Goal: Task Accomplishment & Management: Manage account settings

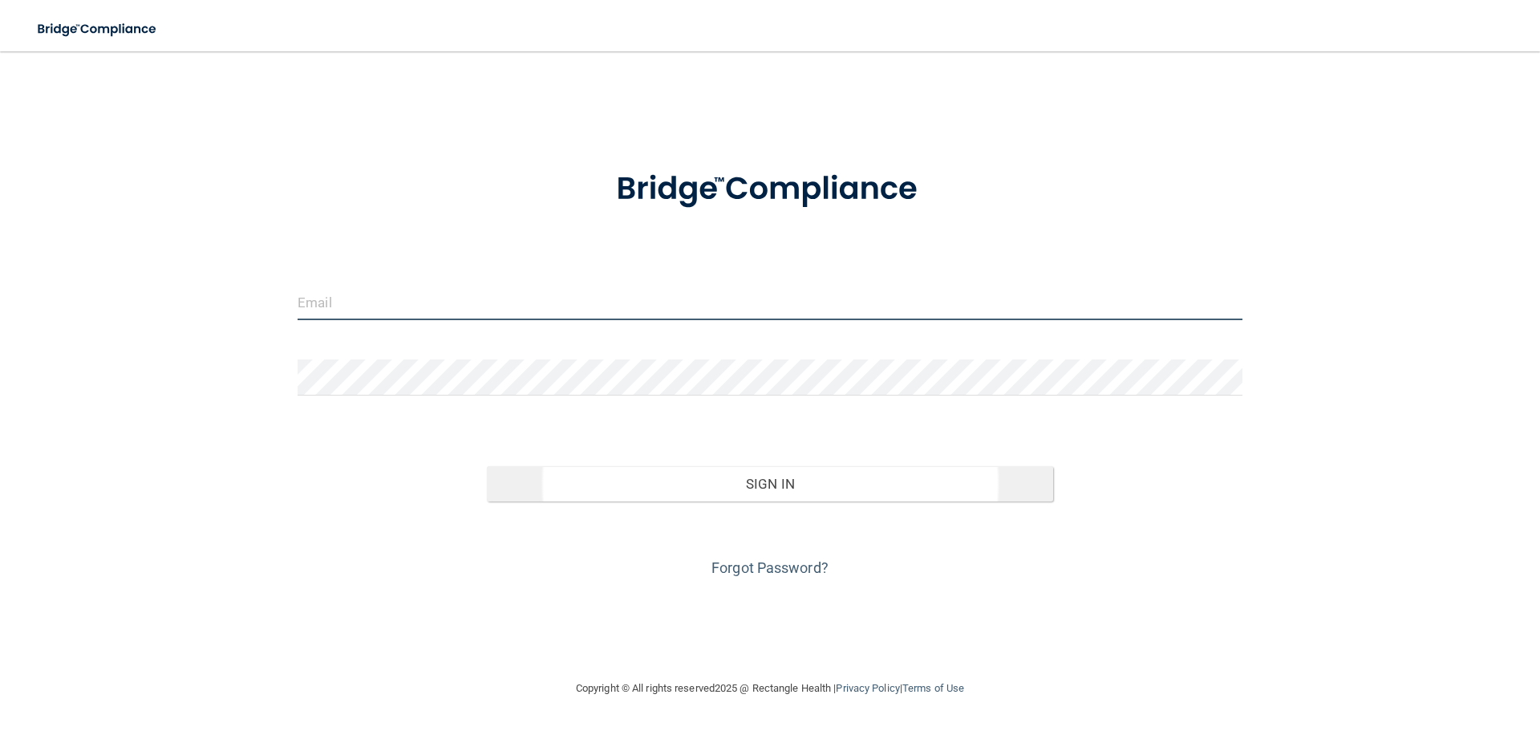
type input "pcardenas@rectanglehealth.com"
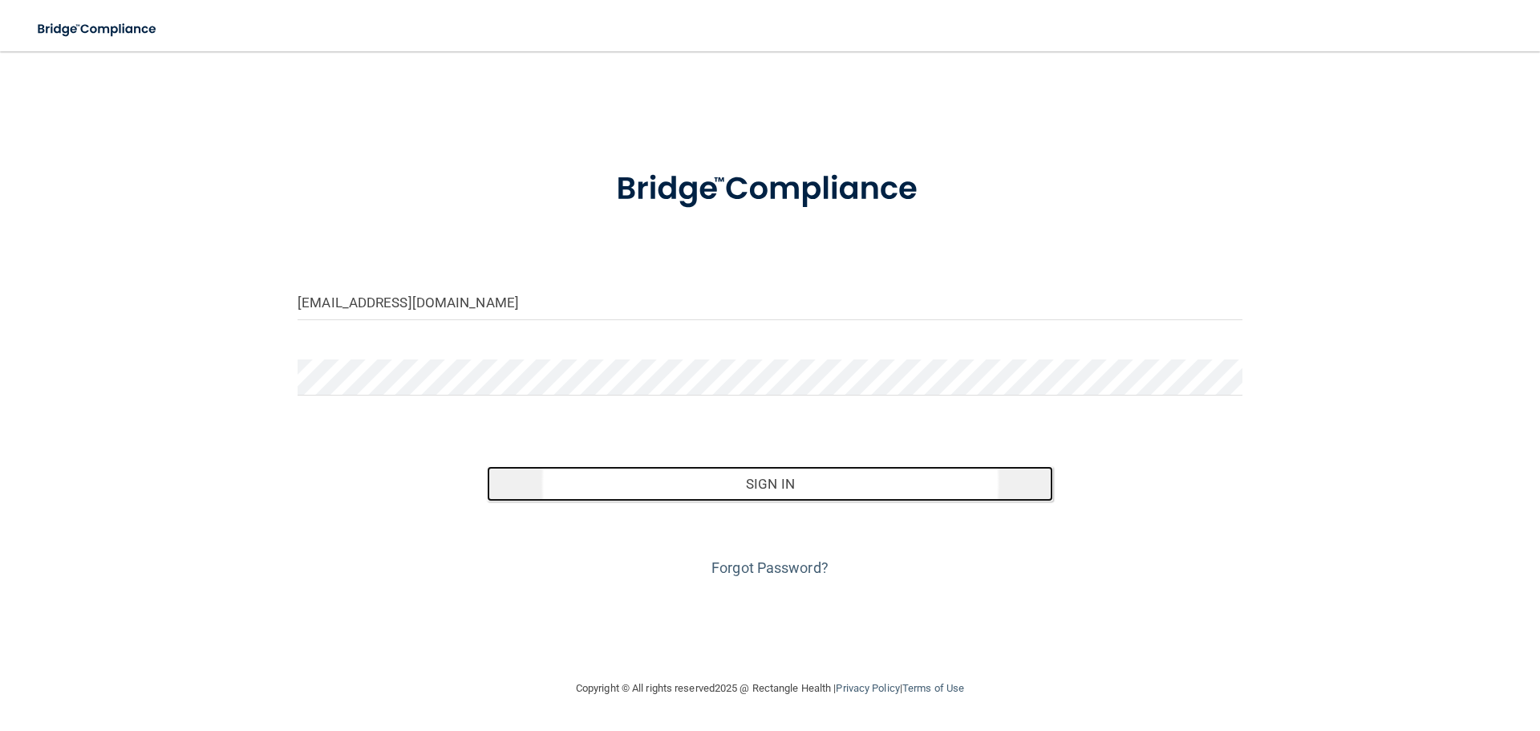
click at [781, 492] on button "Sign In" at bounding box center [770, 483] width 567 height 35
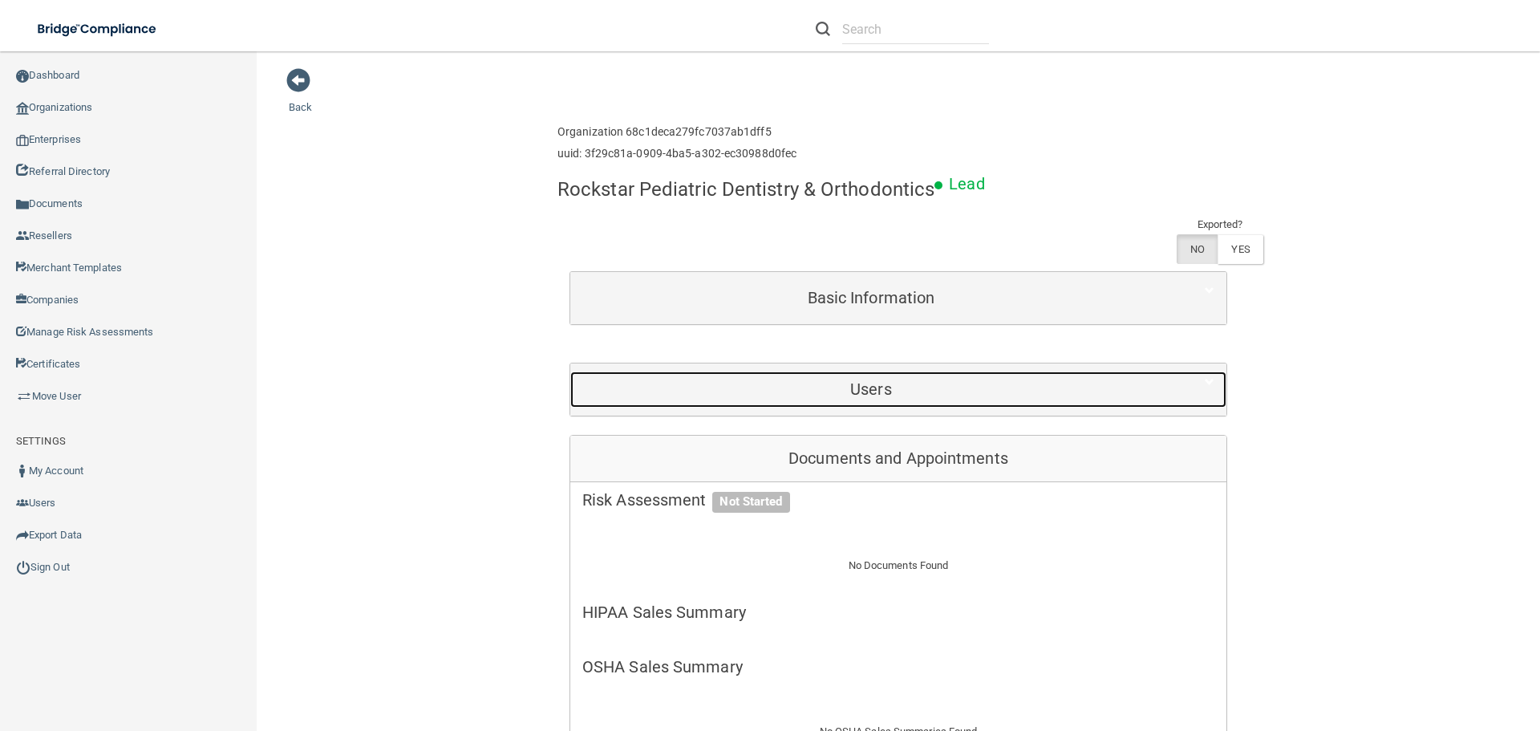
click at [877, 386] on h5 "Users" at bounding box center [870, 389] width 577 height 18
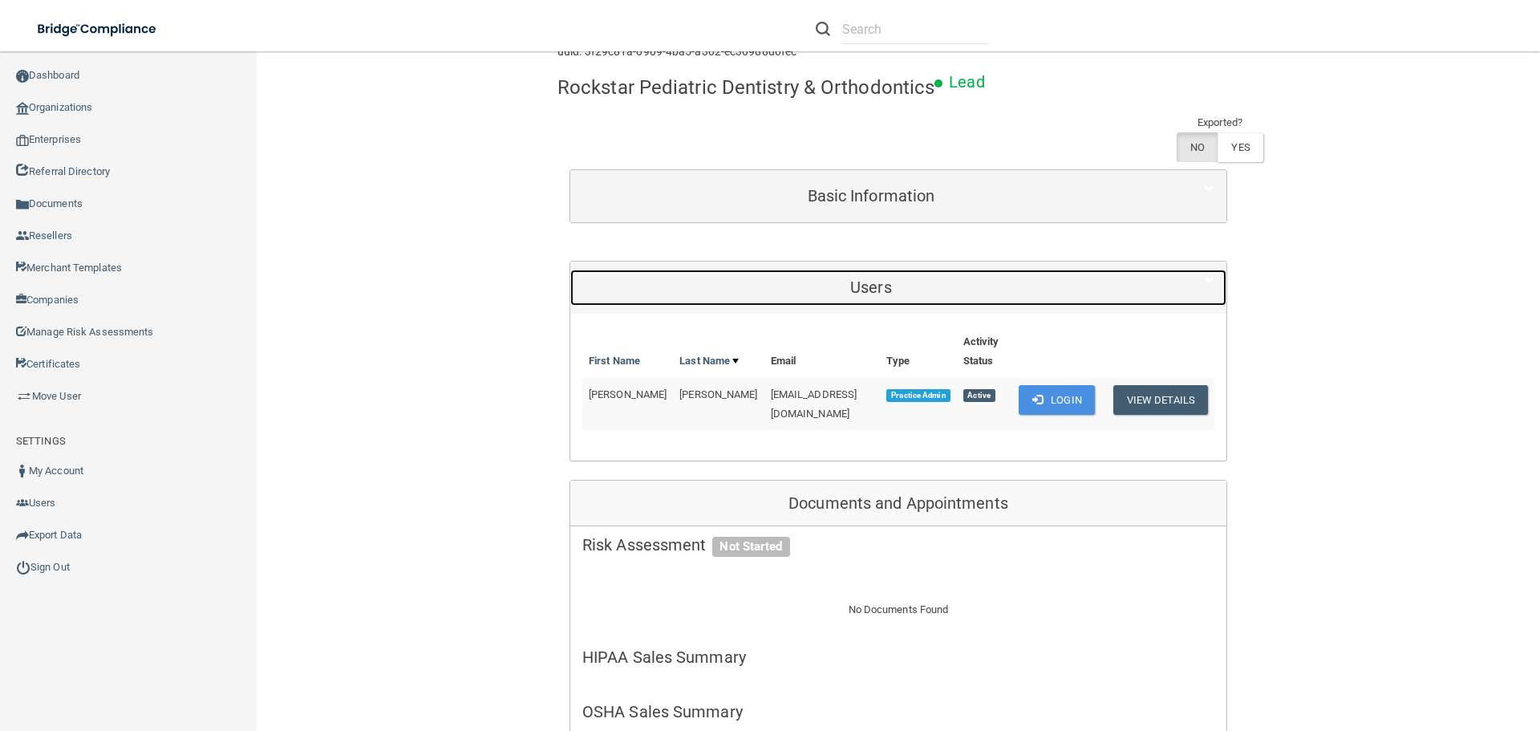
scroll to position [80, 0]
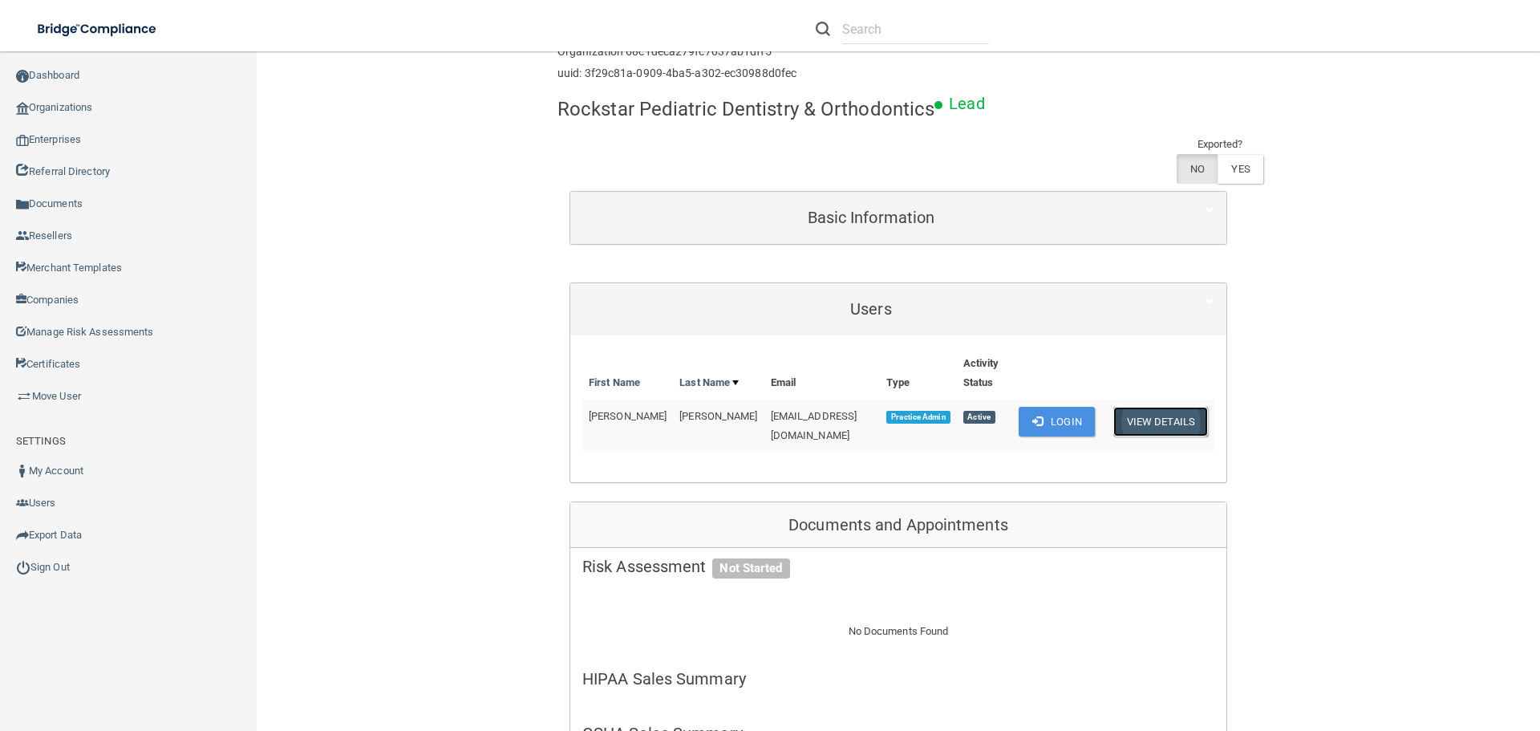
click at [1144, 421] on button "View Details" at bounding box center [1160, 422] width 95 height 30
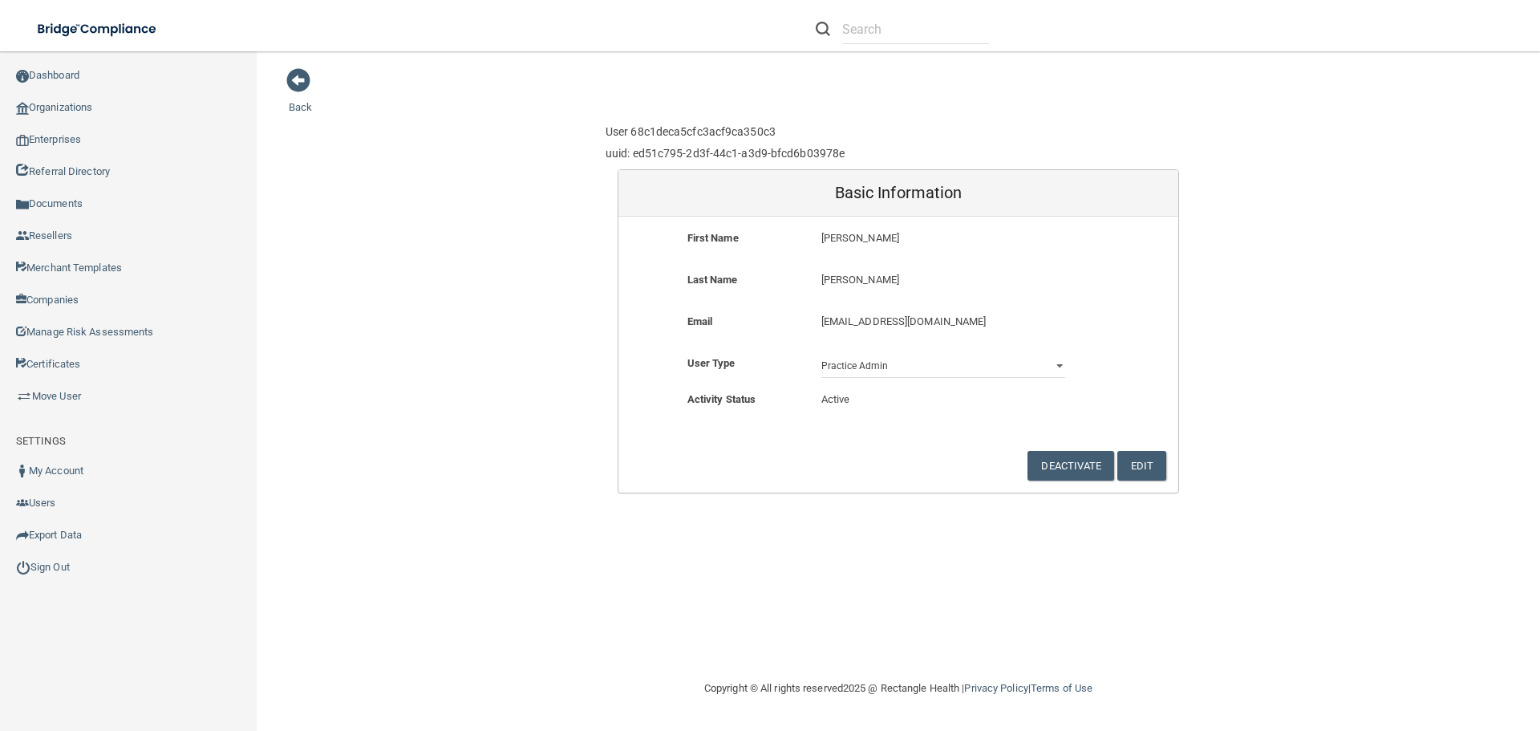
click at [958, 322] on p "[EMAIL_ADDRESS][DOMAIN_NAME]" at bounding box center [943, 321] width 244 height 19
click at [1153, 463] on button "Edit" at bounding box center [1141, 466] width 49 height 30
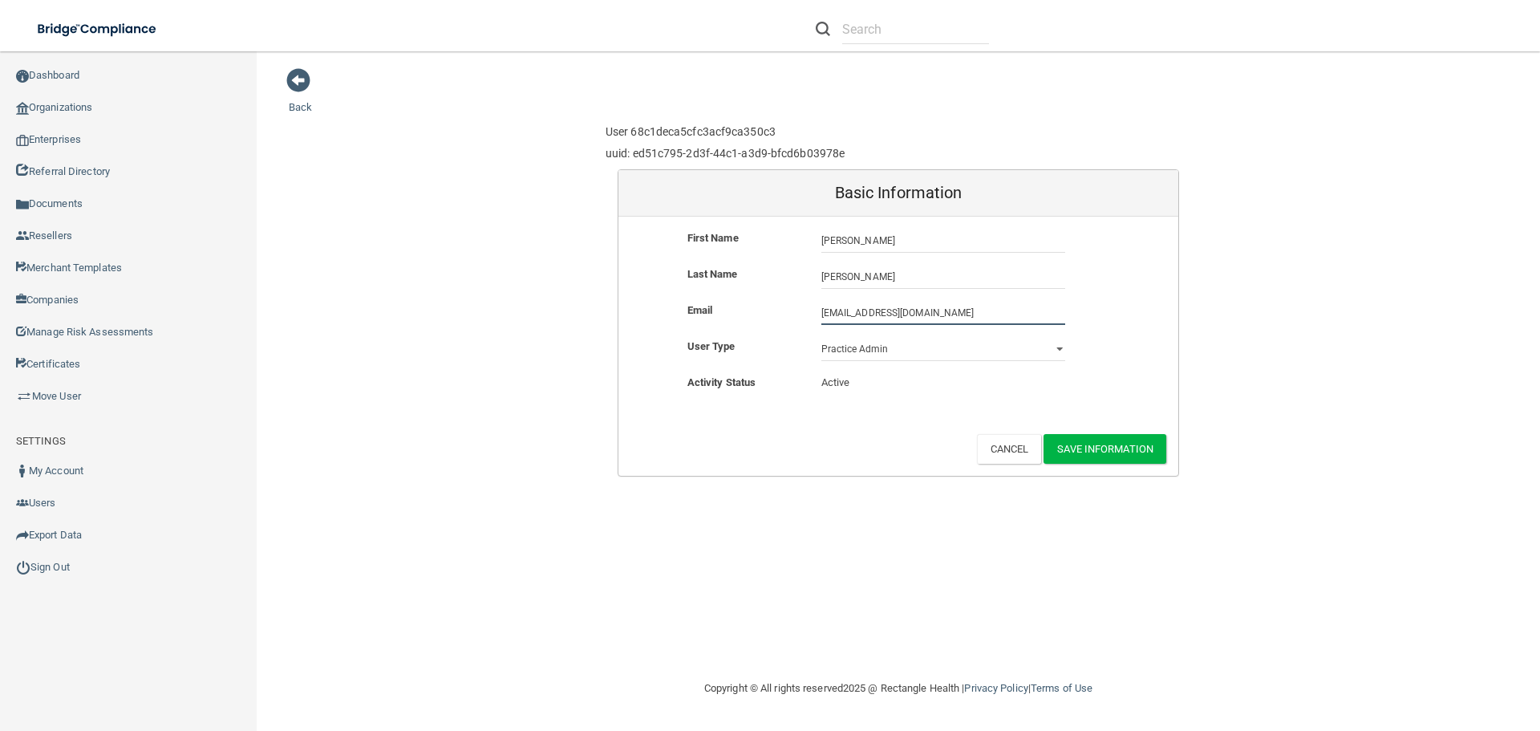
drag, startPoint x: 945, startPoint y: 314, endPoint x: 796, endPoint y: 302, distance: 148.8
click at [796, 302] on div "Email [EMAIL_ADDRESS][DOMAIN_NAME] [EMAIL_ADDRESS][DOMAIN_NAME]" at bounding box center [898, 313] width 560 height 24
paste input "info@rockstarkidsdenta"
click at [824, 314] on input "[EMAIL_ADDRESS][DOMAIN_NAME]" at bounding box center [943, 313] width 244 height 24
type input "[EMAIL_ADDRESS][DOMAIN_NAME]"
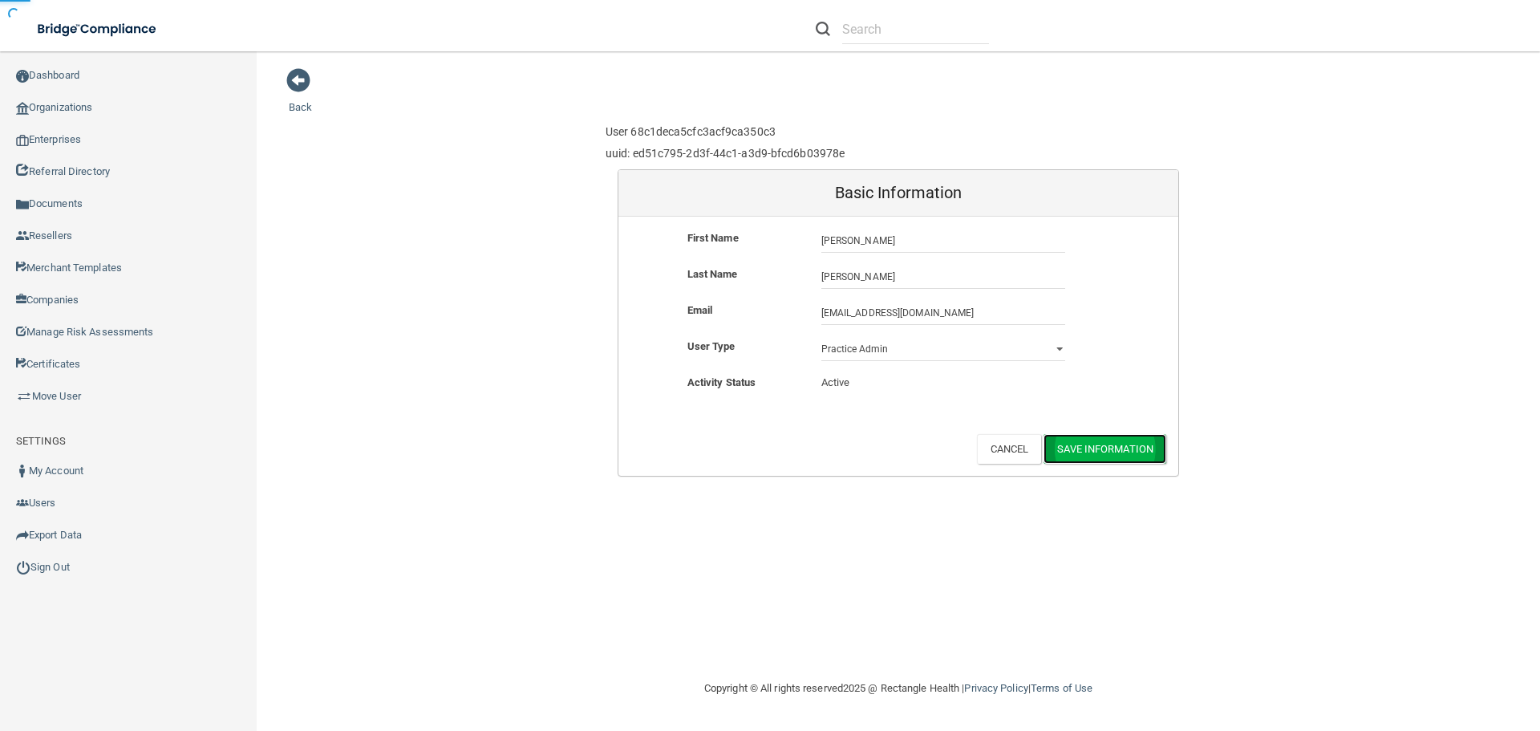
click at [1107, 449] on button "Save Information" at bounding box center [1105, 449] width 123 height 30
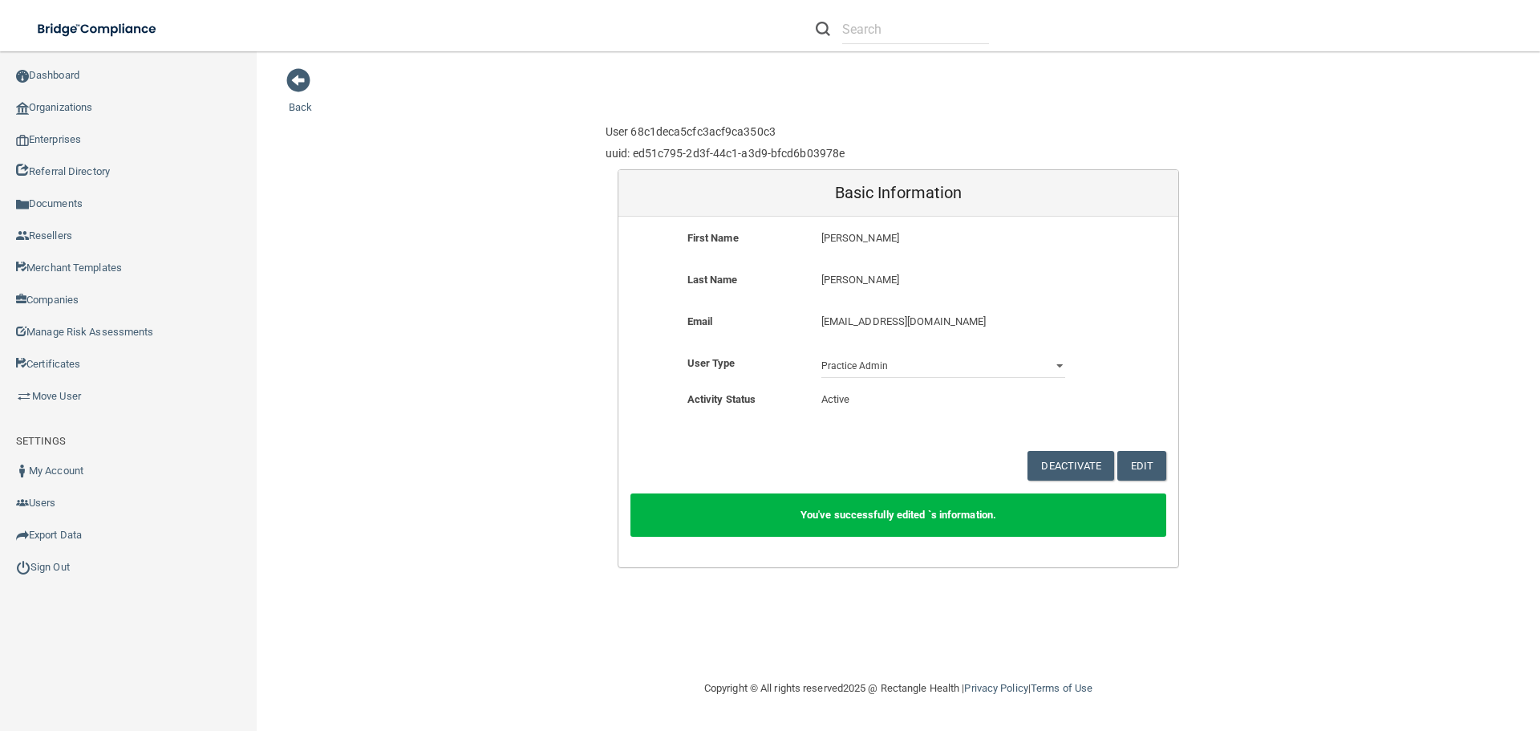
click at [905, 323] on p "[EMAIL_ADDRESS][DOMAIN_NAME]" at bounding box center [943, 321] width 244 height 19
copy div "[EMAIL_ADDRESS][DOMAIN_NAME]"
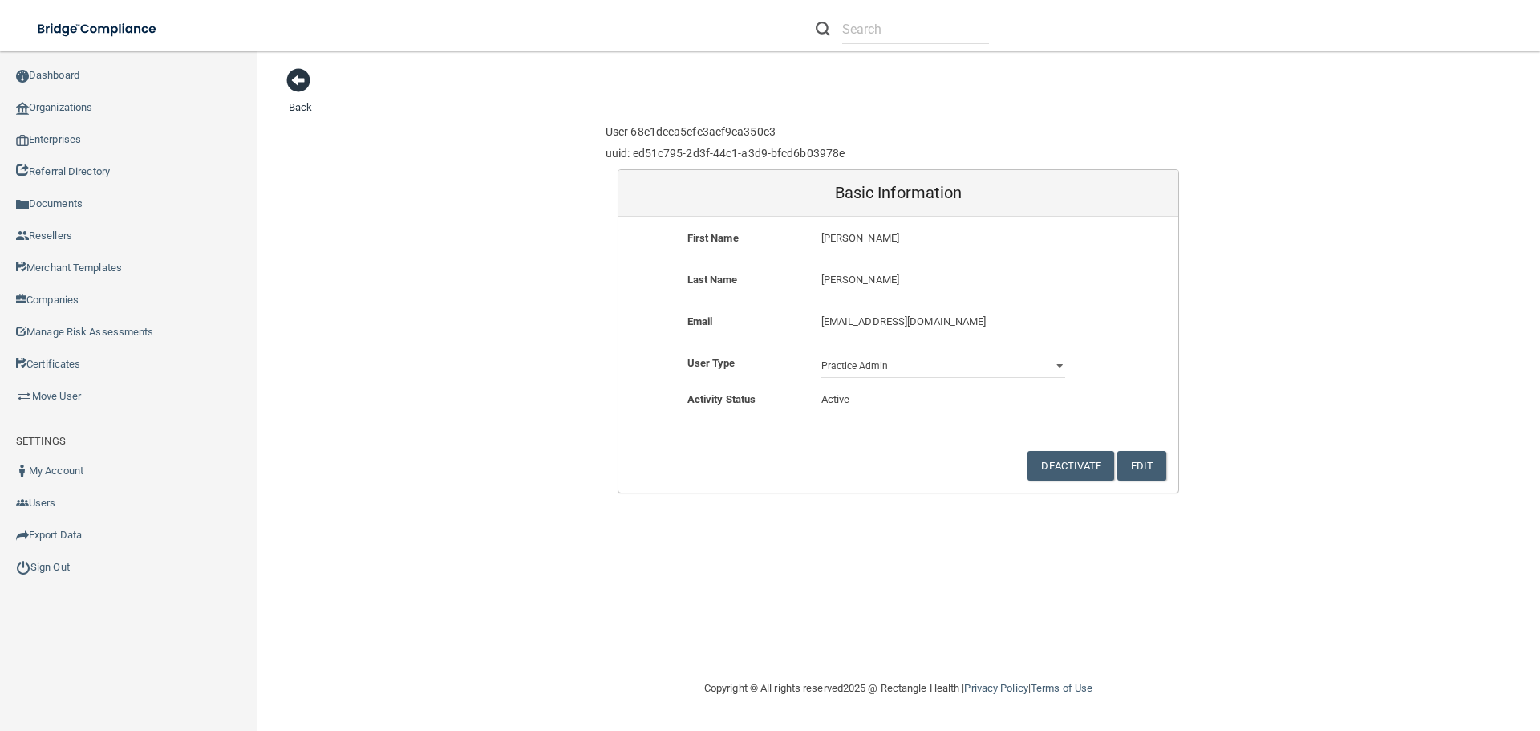
click at [308, 85] on span at bounding box center [298, 80] width 24 height 24
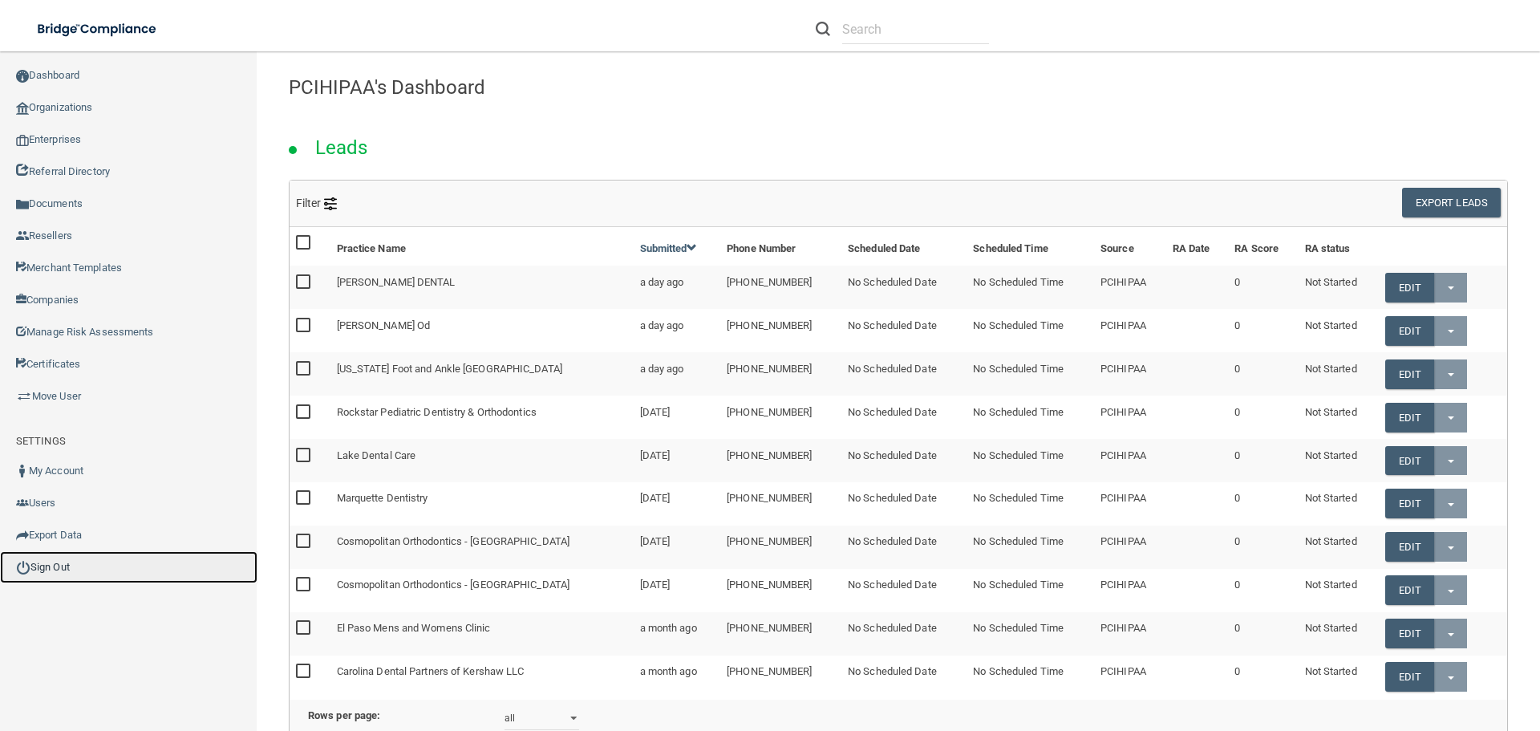
click at [86, 568] on link "Sign Out" at bounding box center [128, 567] width 257 height 32
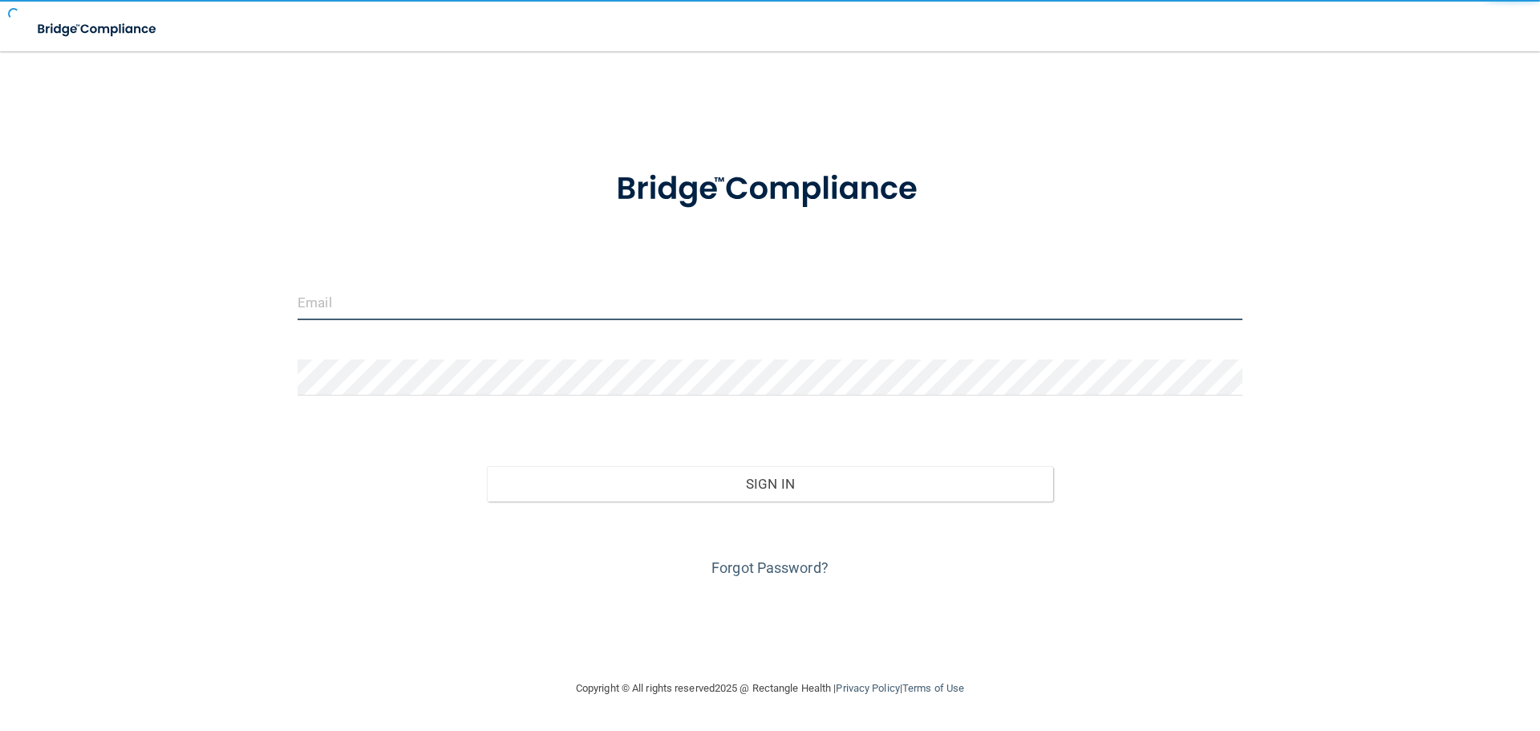
type input "[EMAIL_ADDRESS][DOMAIN_NAME]"
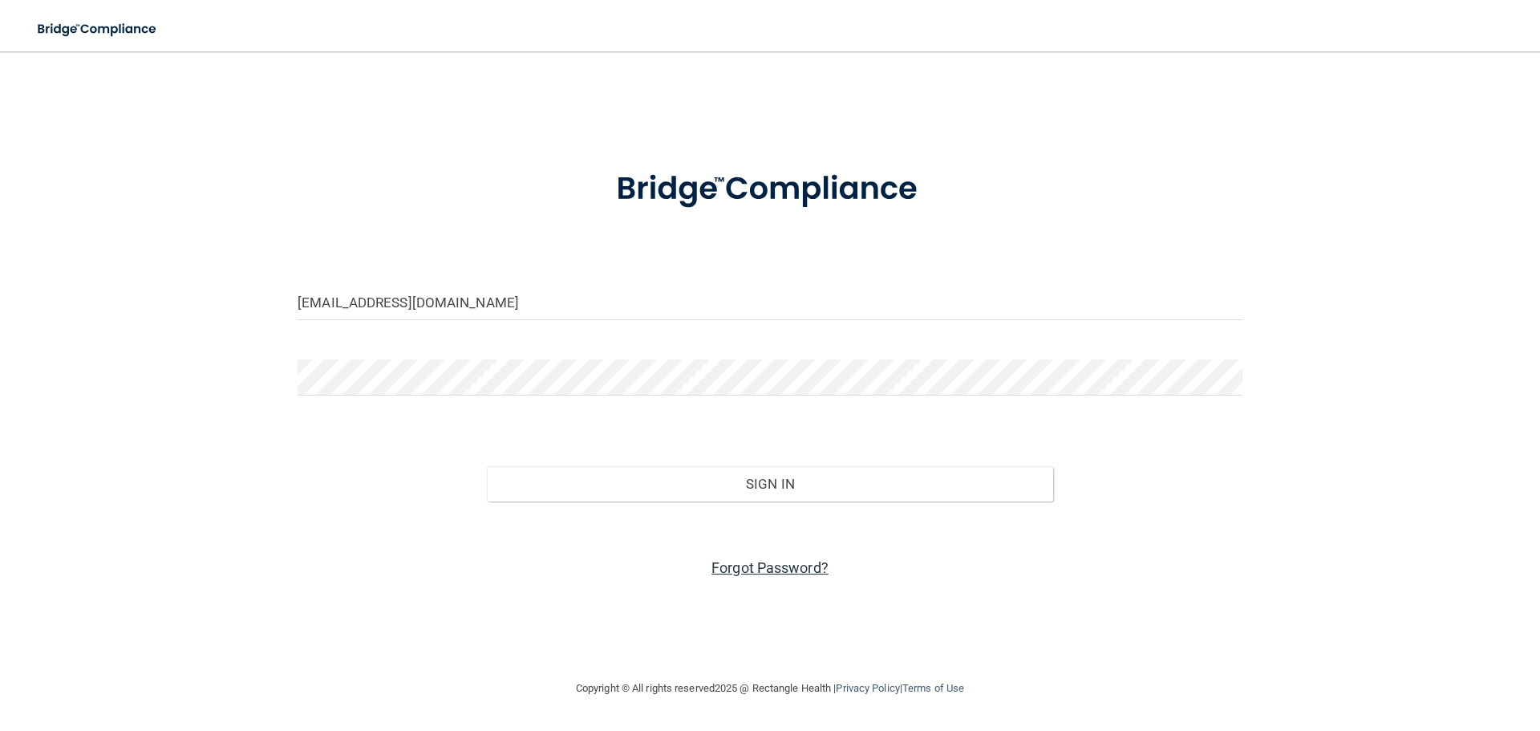
click at [746, 571] on link "Forgot Password?" at bounding box center [769, 567] width 117 height 17
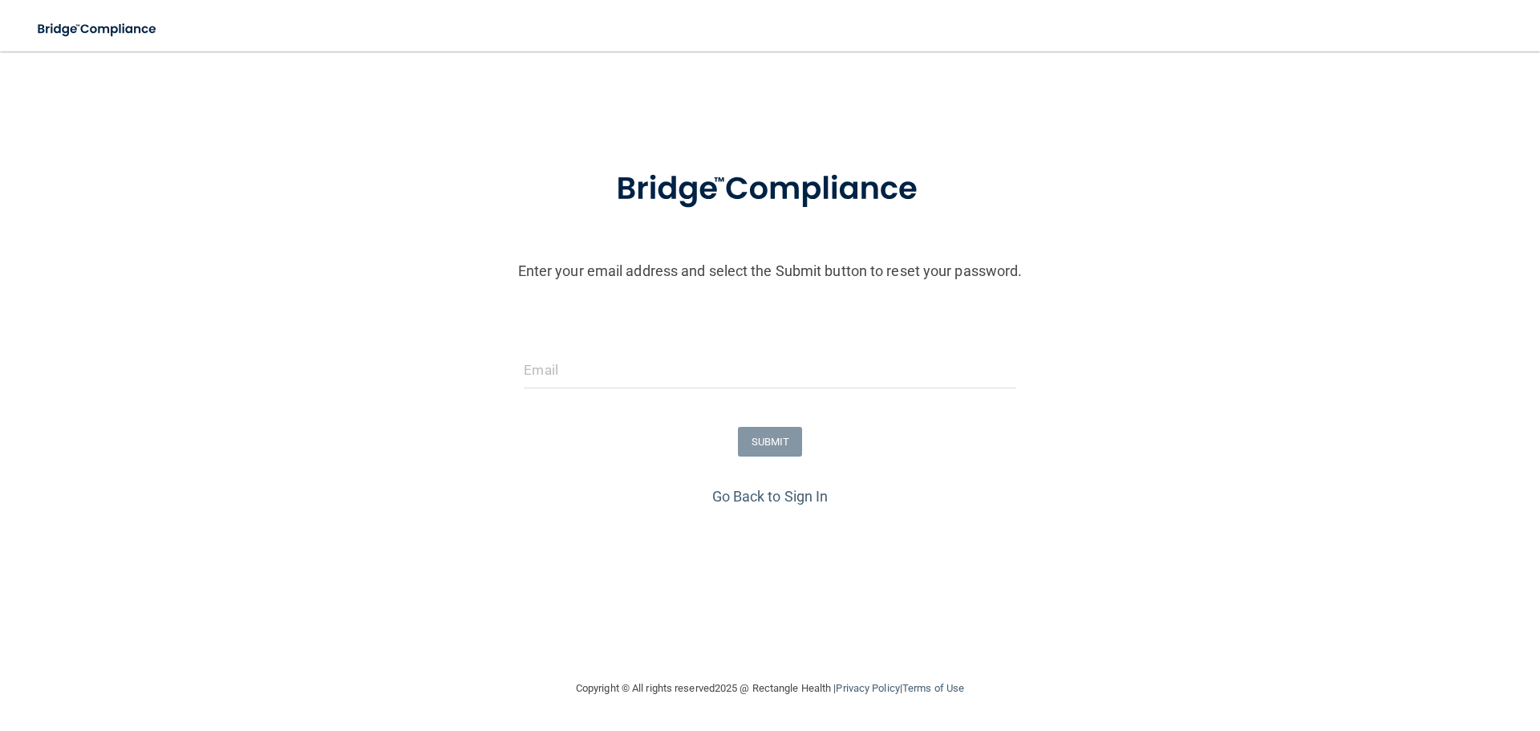
click at [580, 348] on form "Enter your email address and select the Submit button to reset your password. S…" at bounding box center [770, 315] width 1524 height 335
click at [592, 374] on input "email" at bounding box center [770, 370] width 492 height 36
paste input "[EMAIL_ADDRESS][DOMAIN_NAME]"
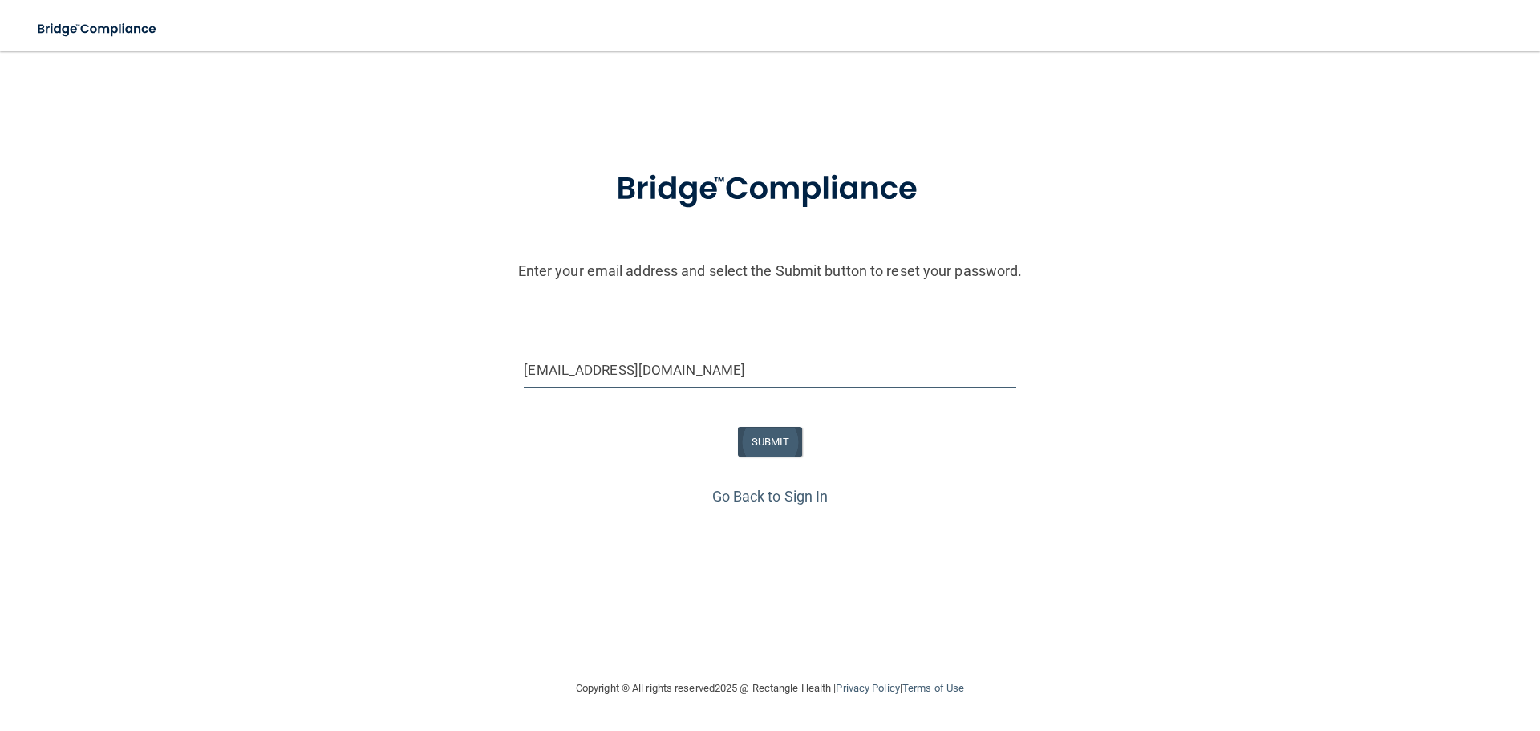
type input "[EMAIL_ADDRESS][DOMAIN_NAME]"
click at [758, 440] on button "SUBMIT" at bounding box center [770, 442] width 65 height 30
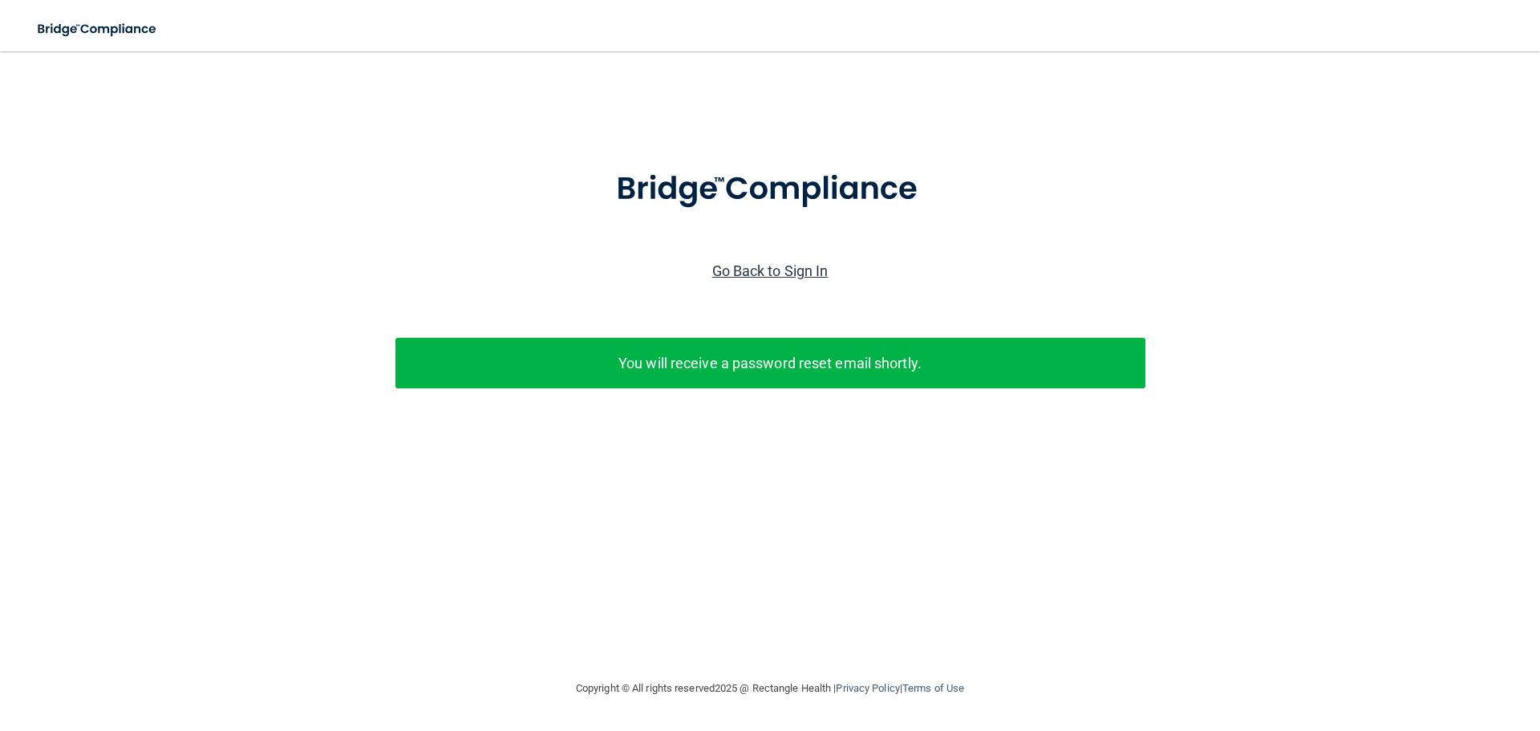
click at [784, 269] on link "Go Back to Sign In" at bounding box center [770, 270] width 116 height 17
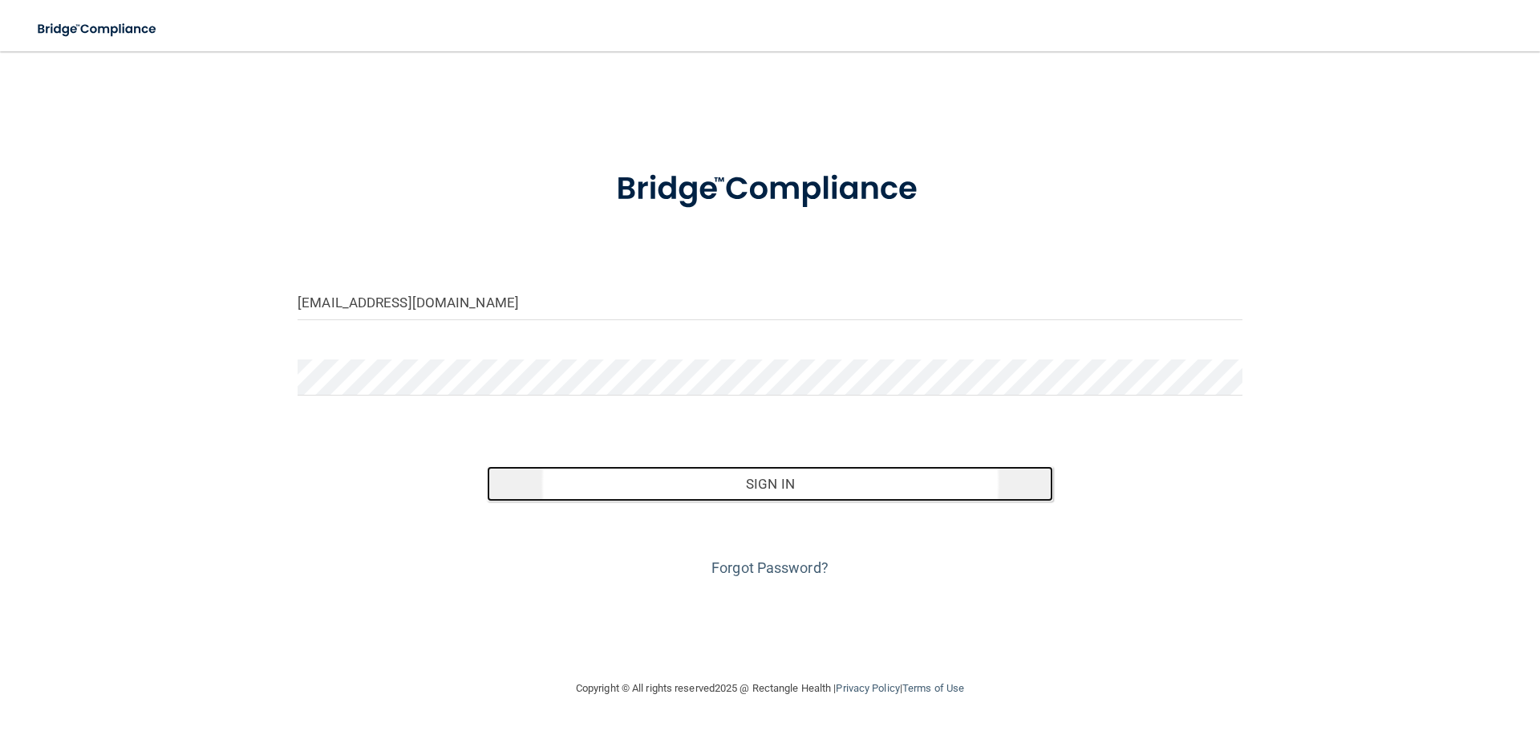
click at [777, 484] on button "Sign In" at bounding box center [770, 483] width 567 height 35
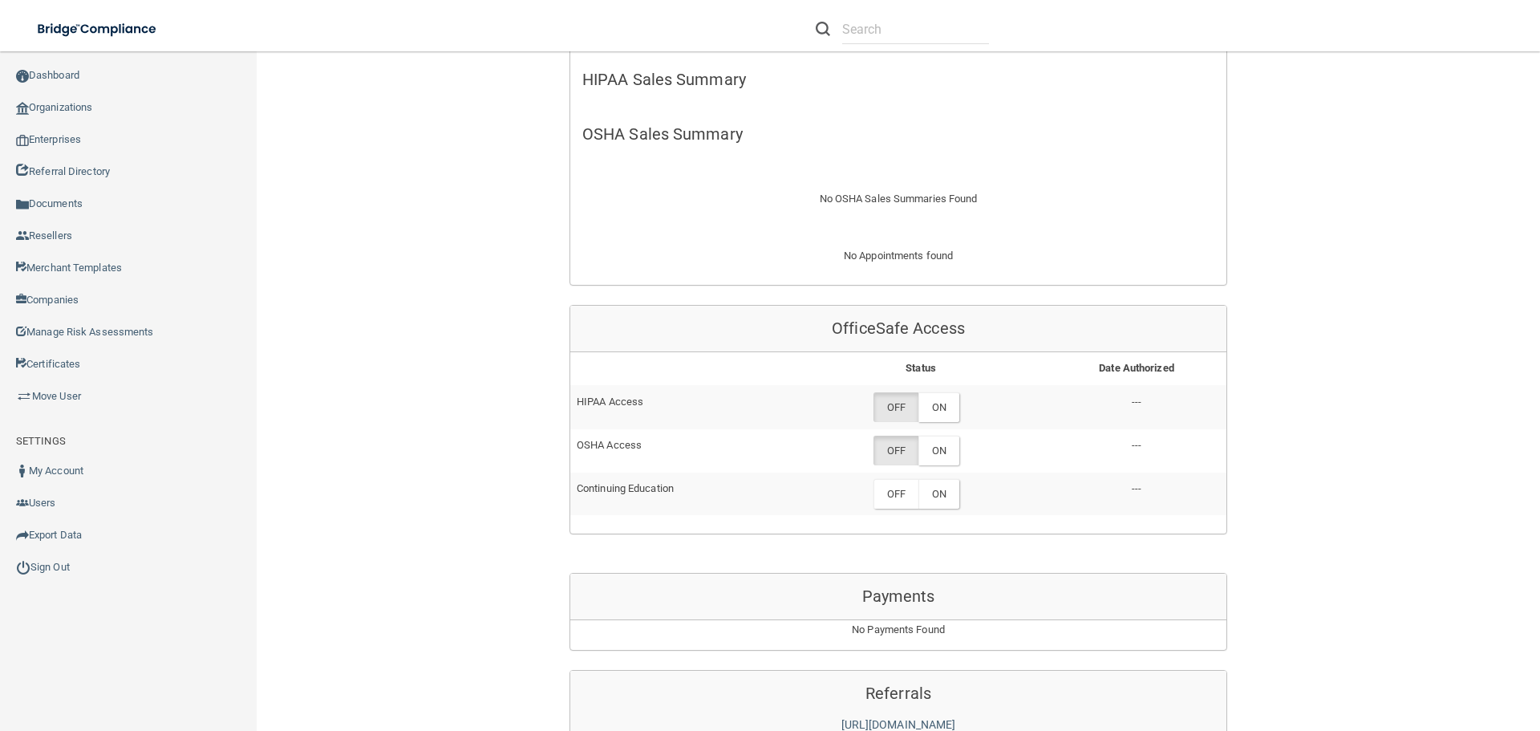
scroll to position [561, 0]
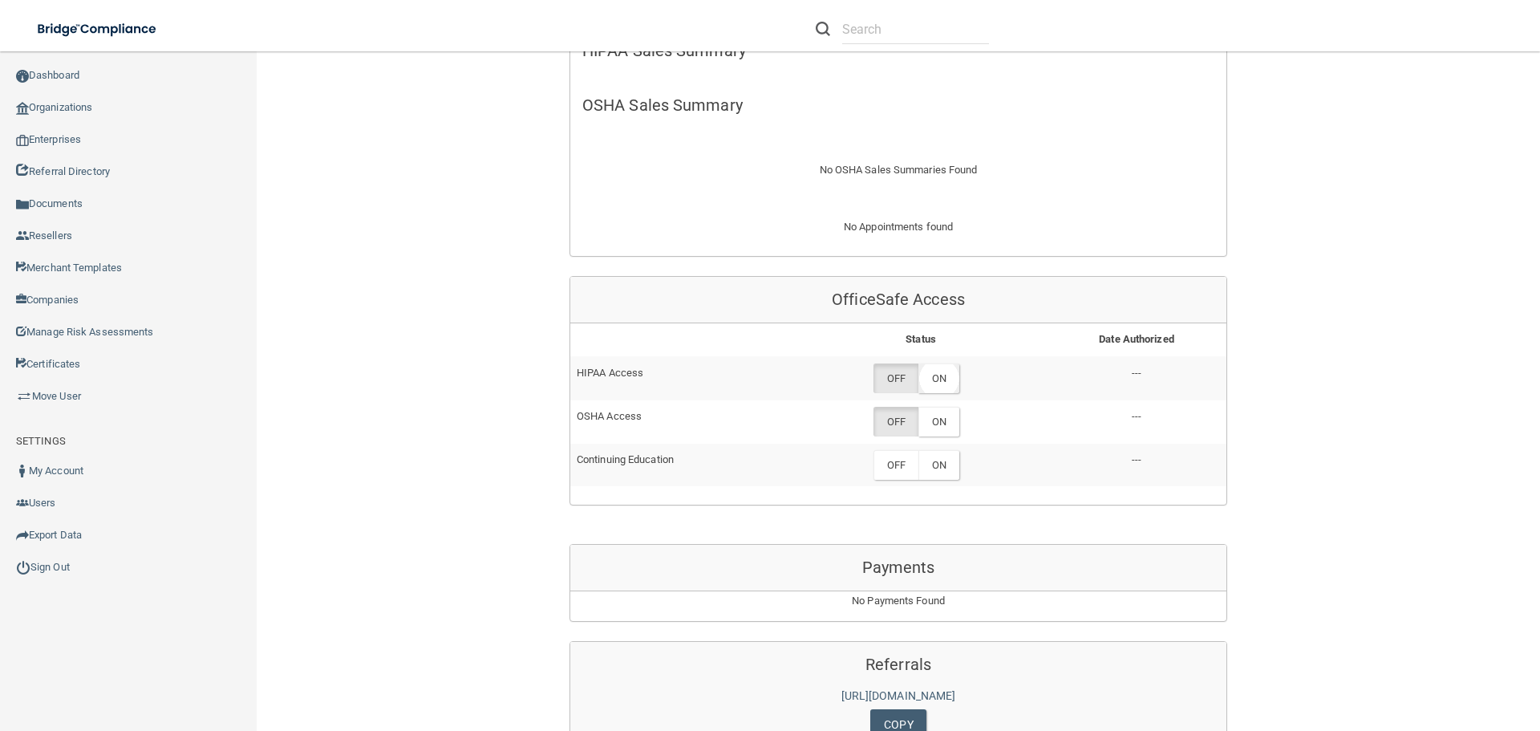
click at [930, 377] on label "ON" at bounding box center [938, 378] width 41 height 30
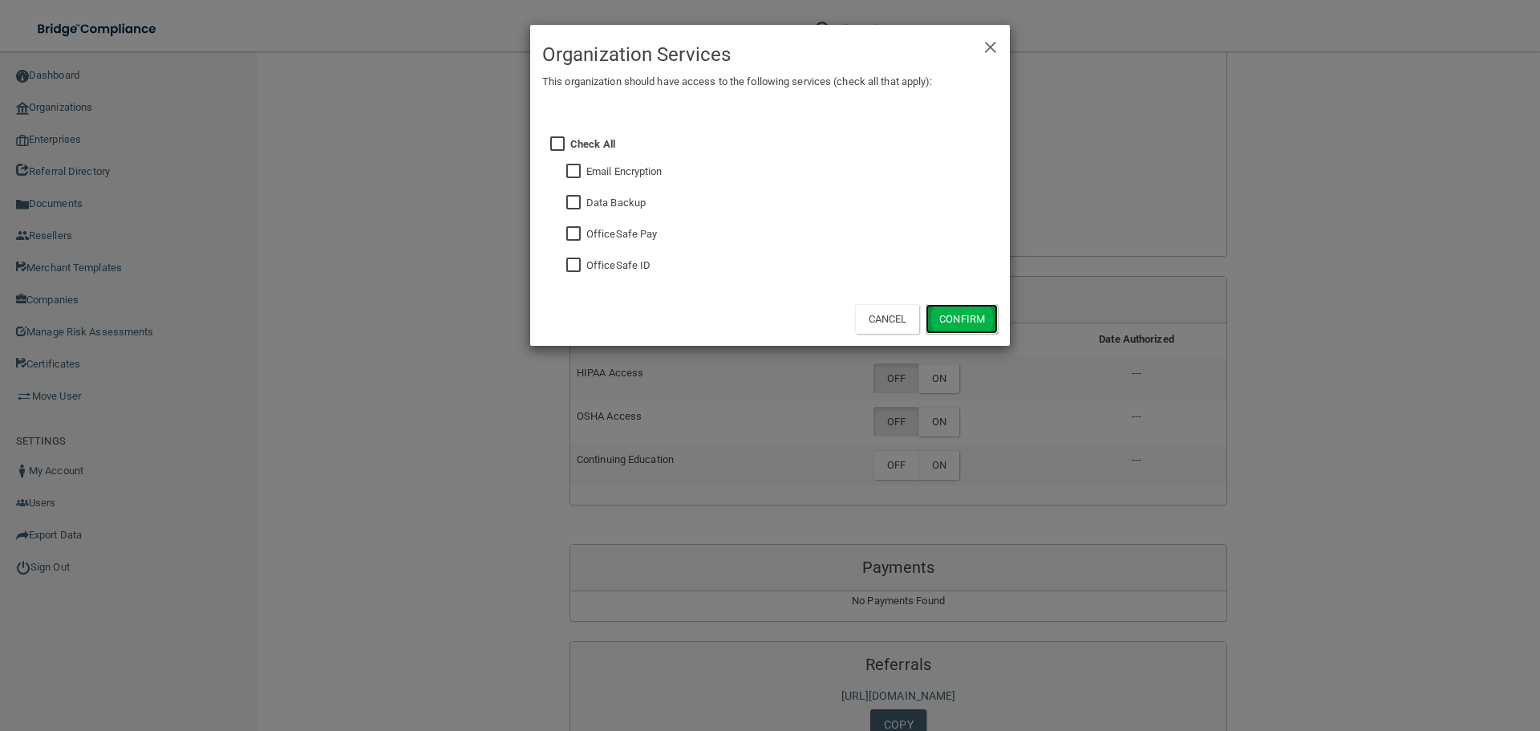
click at [961, 317] on button "Confirm" at bounding box center [962, 319] width 72 height 30
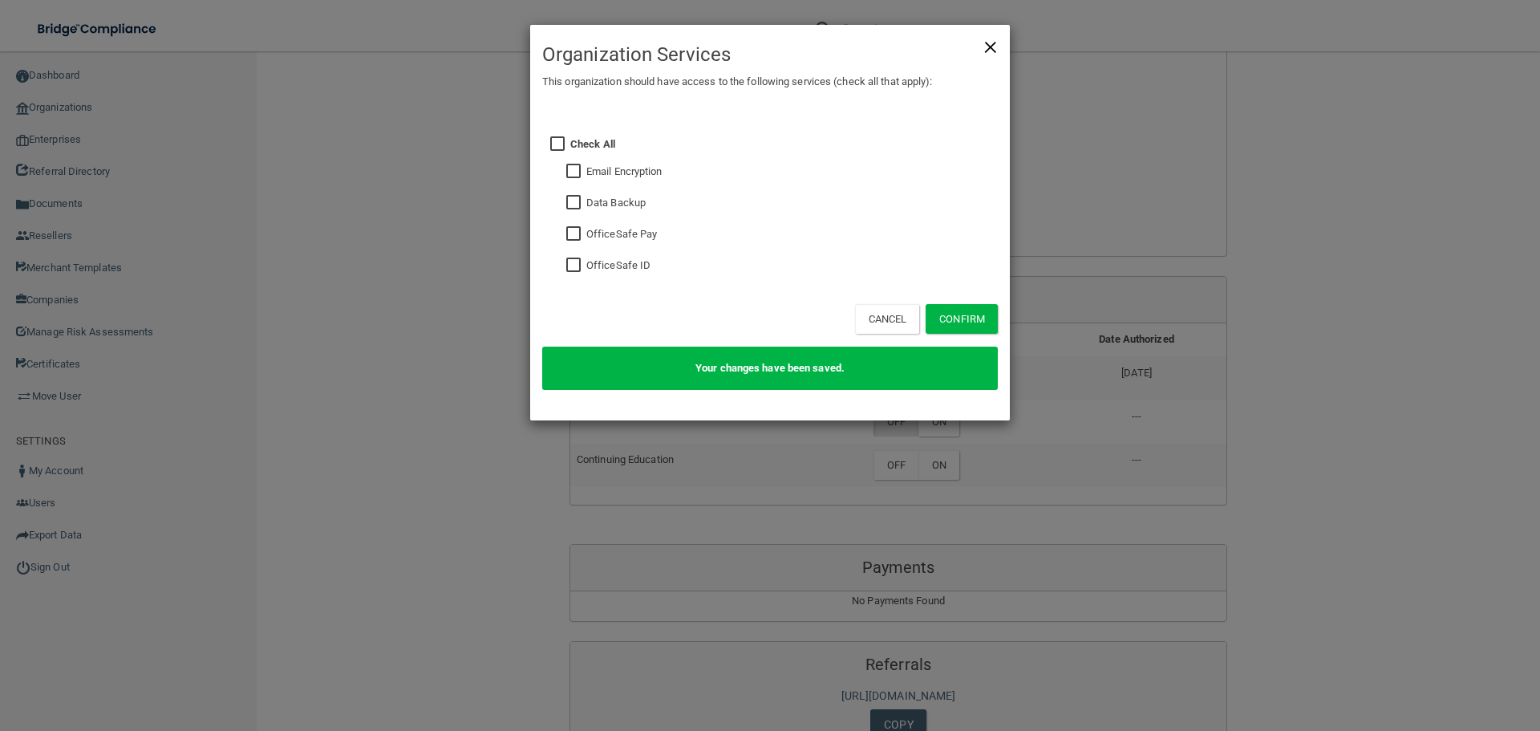
click at [988, 43] on span "×" at bounding box center [990, 45] width 14 height 32
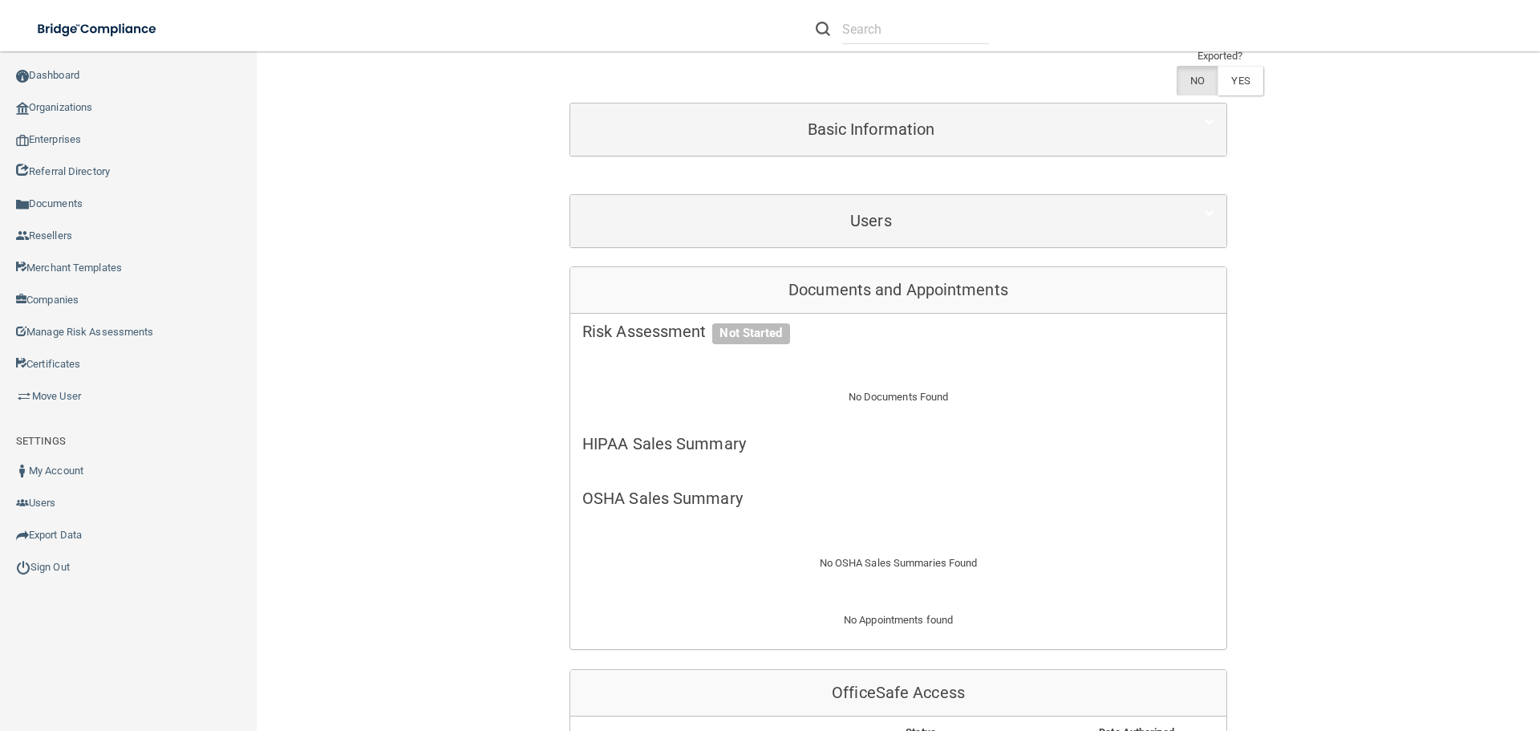
scroll to position [131, 0]
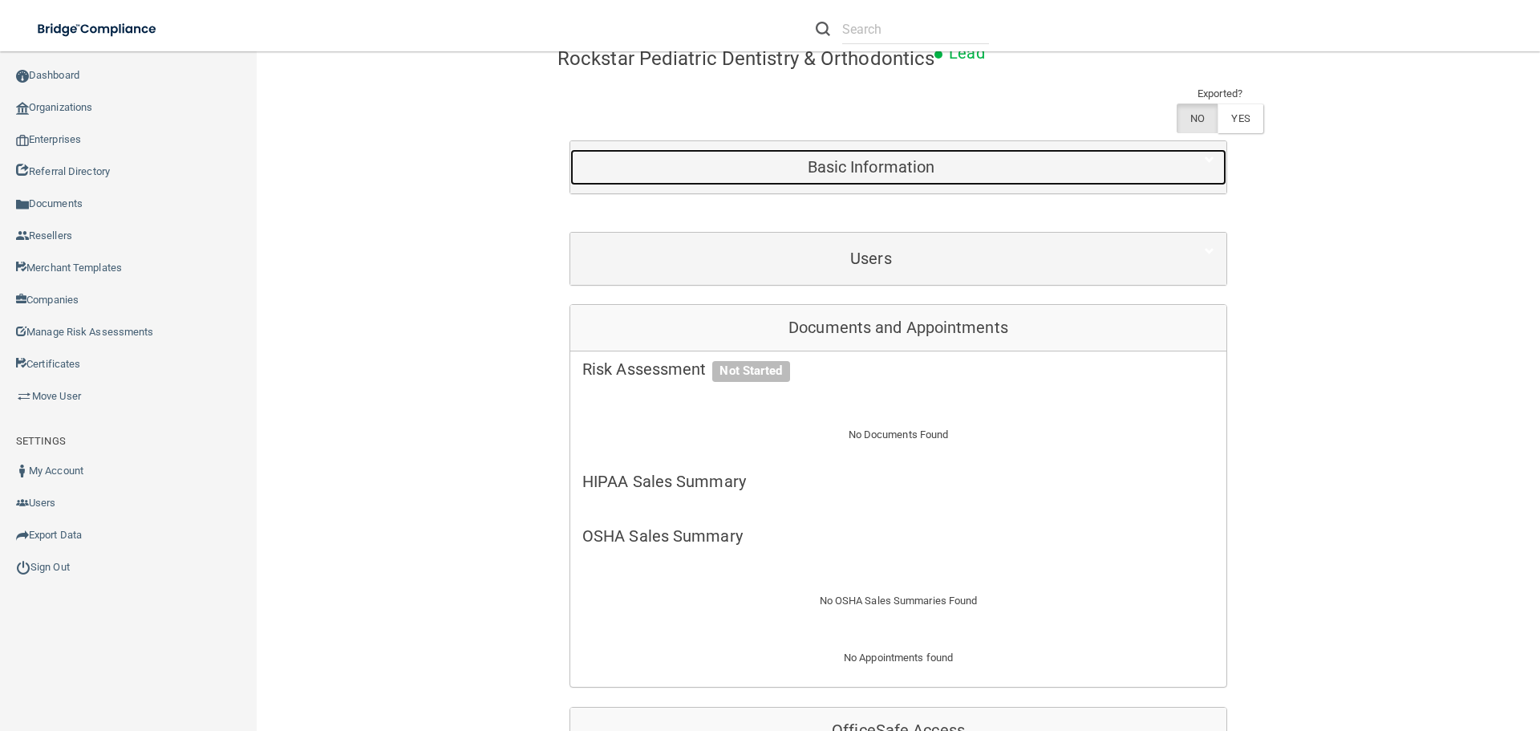
click at [828, 180] on div "Basic Information" at bounding box center [871, 167] width 602 height 36
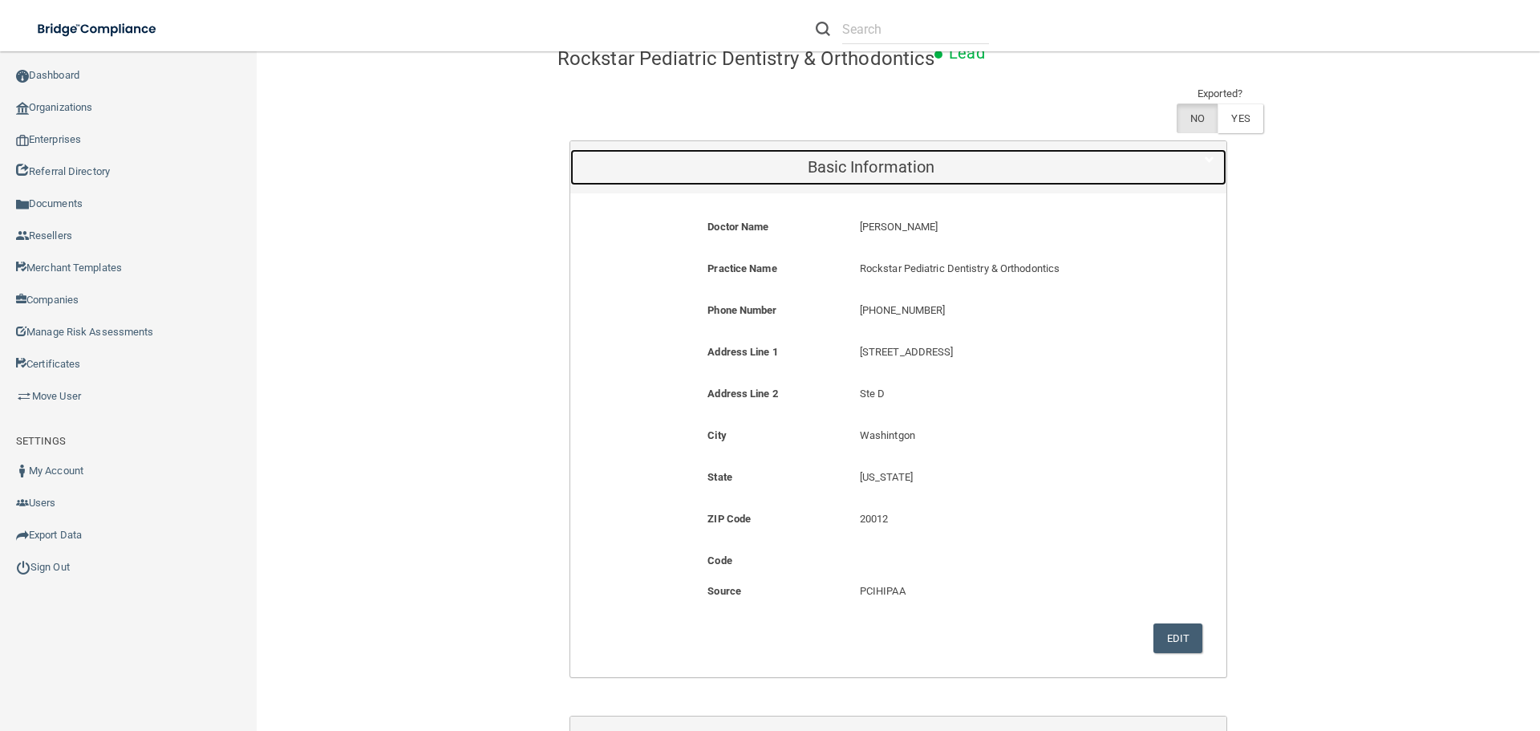
click at [803, 161] on h5 "Basic Information" at bounding box center [870, 167] width 577 height 18
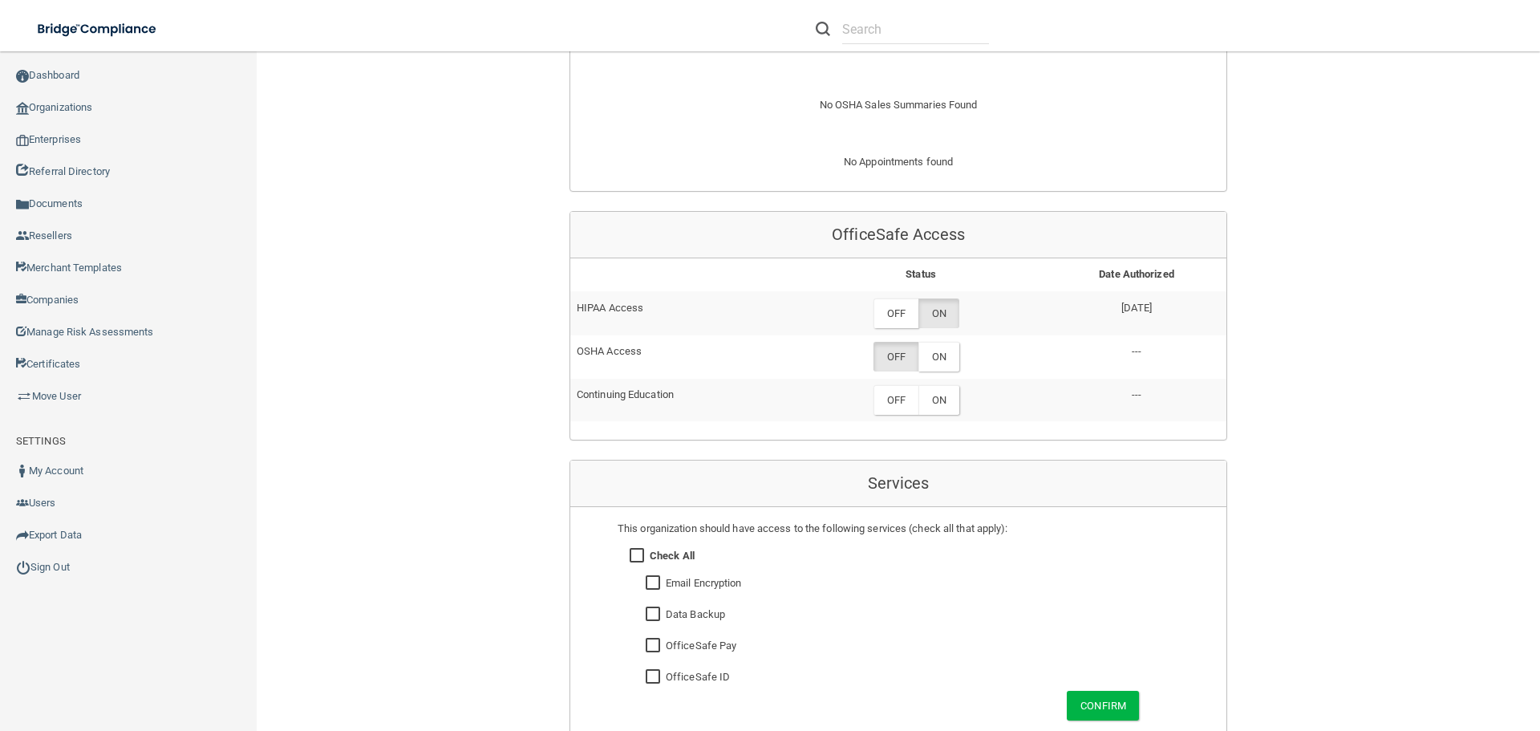
scroll to position [612, 0]
